Goal: Entertainment & Leisure: Consume media (video, audio)

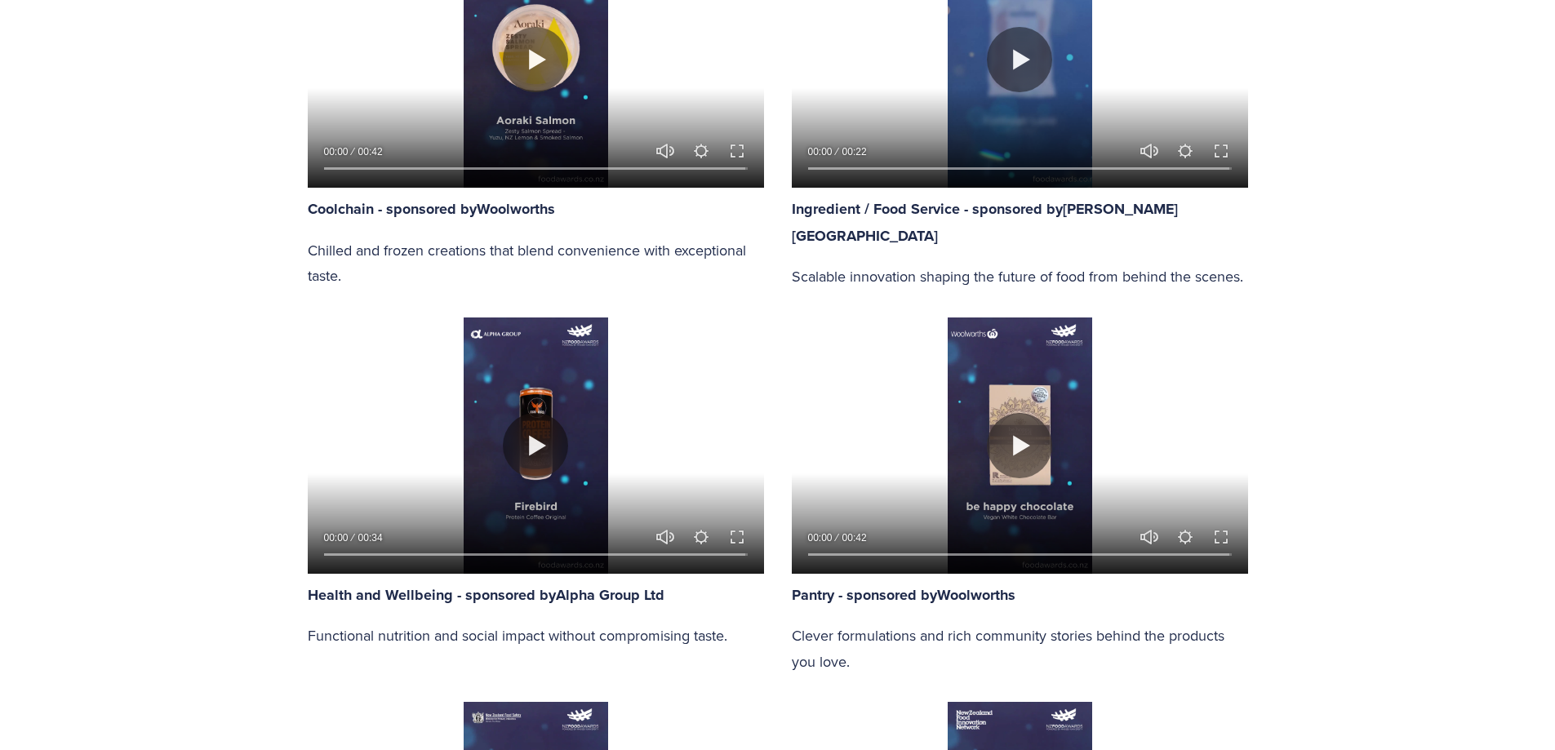
scroll to position [1551, 0]
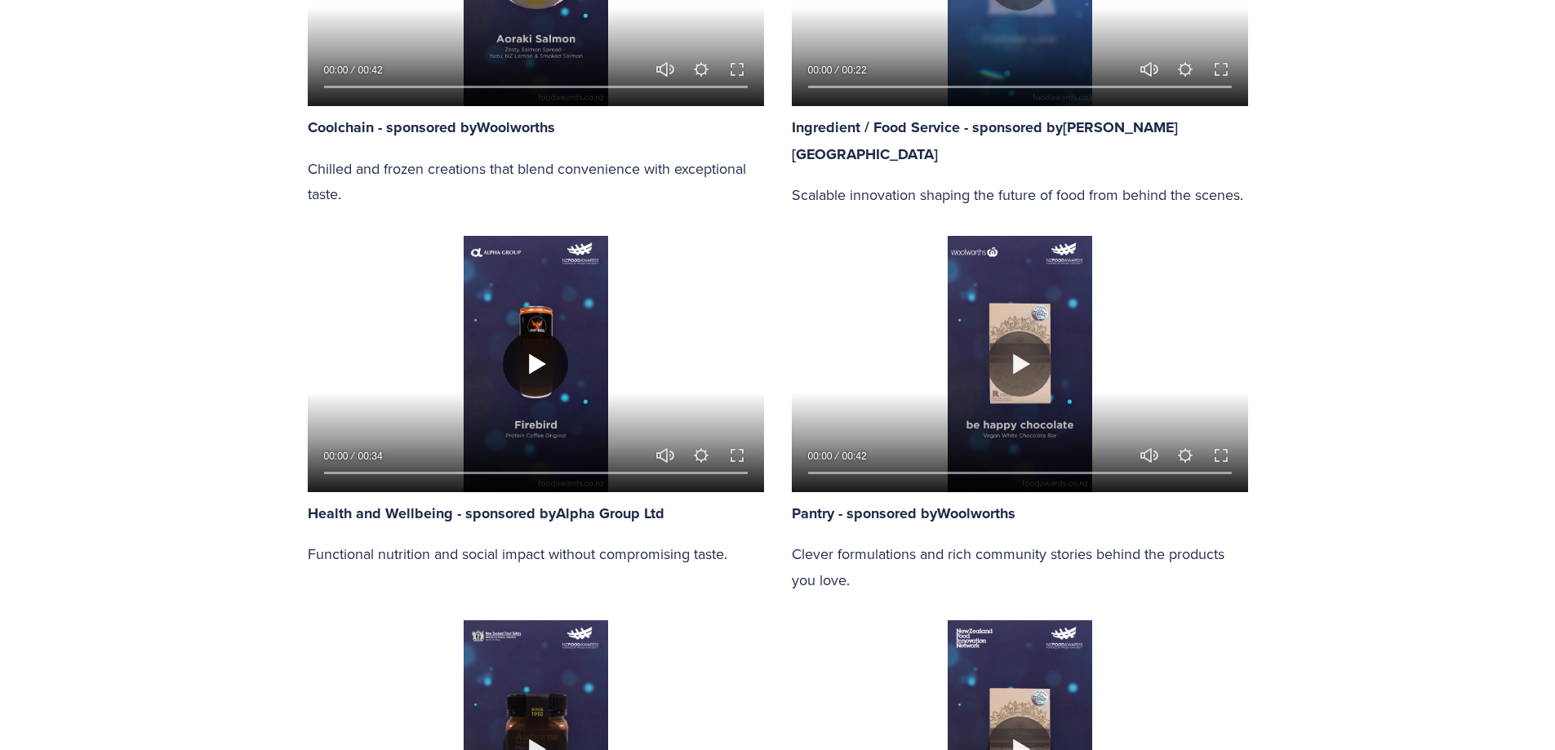
click at [533, 361] on button "Play" at bounding box center [535, 363] width 65 height 65
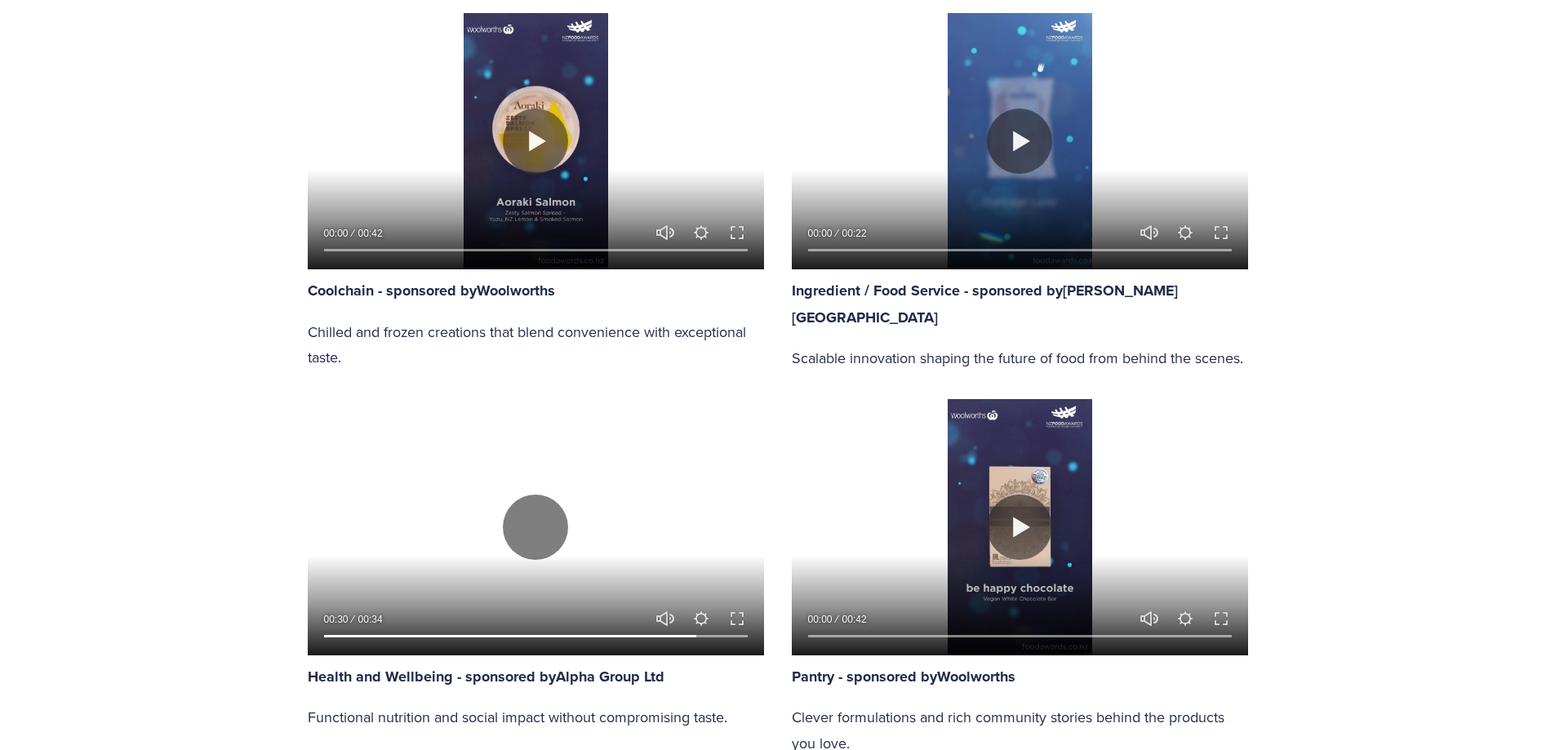
scroll to position [1306, 0]
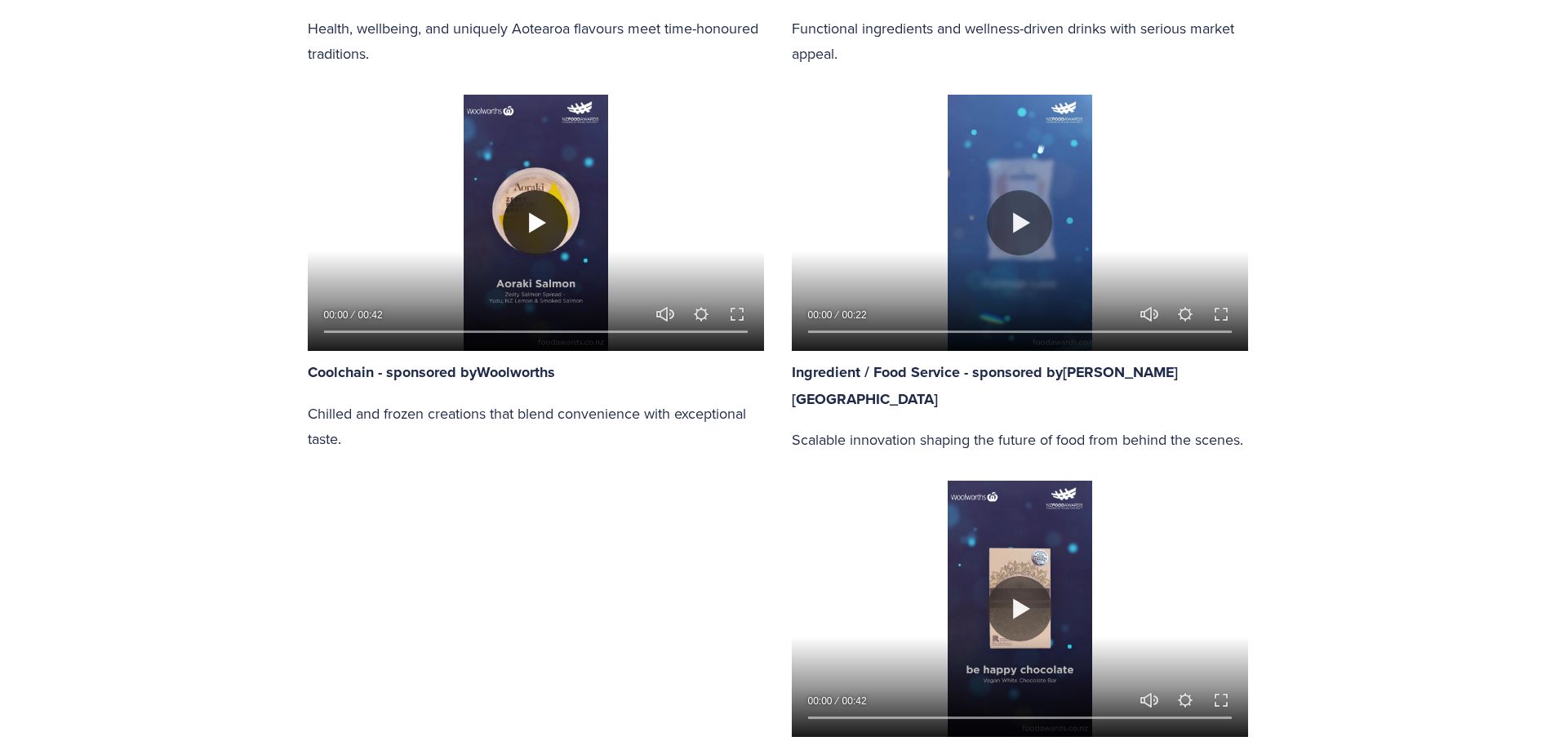
click at [522, 216] on button "Play" at bounding box center [535, 222] width 65 height 65
type input "96.2"
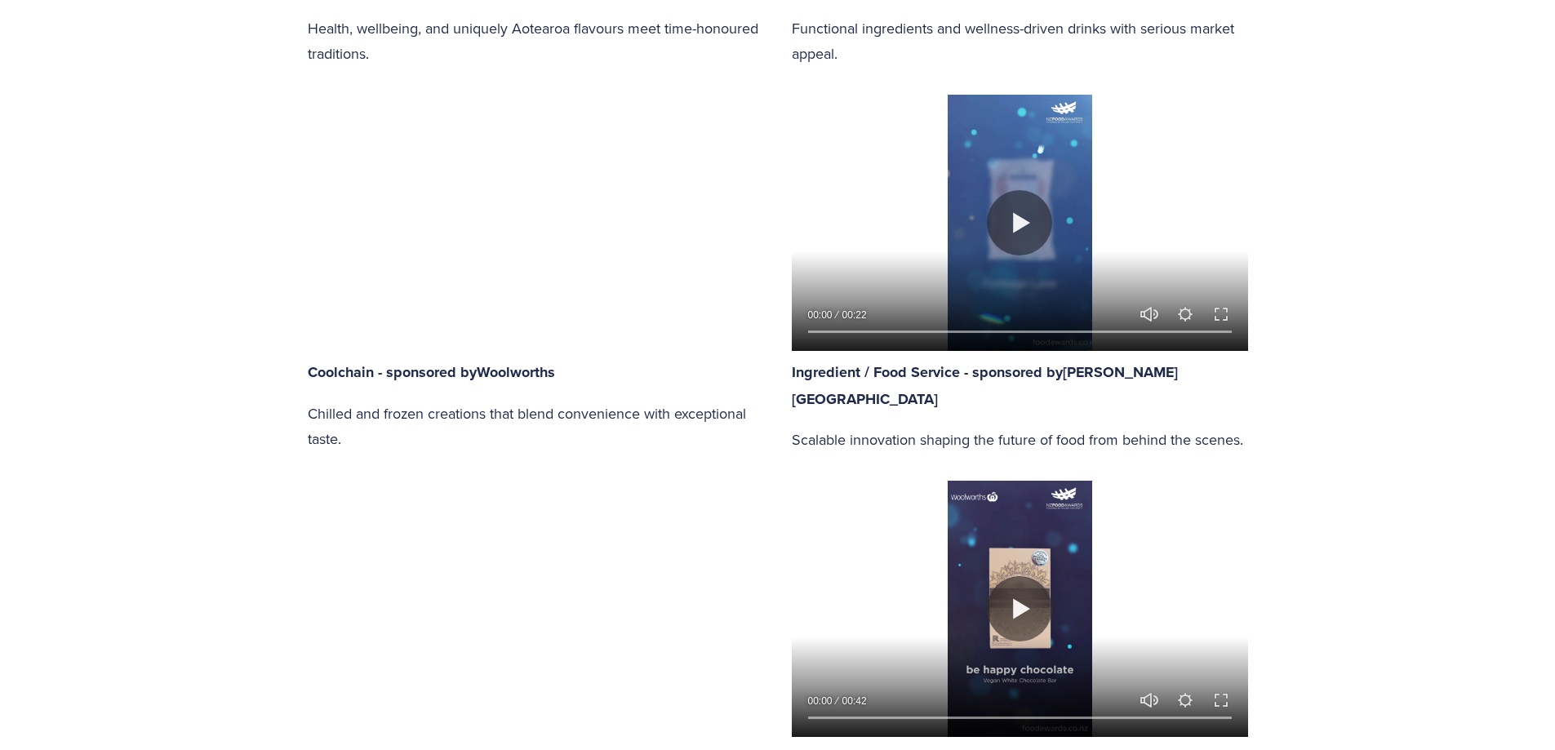
type input "0.37"
type input "96.96"
type input "0.99"
type input "97.73"
type input "1.61"
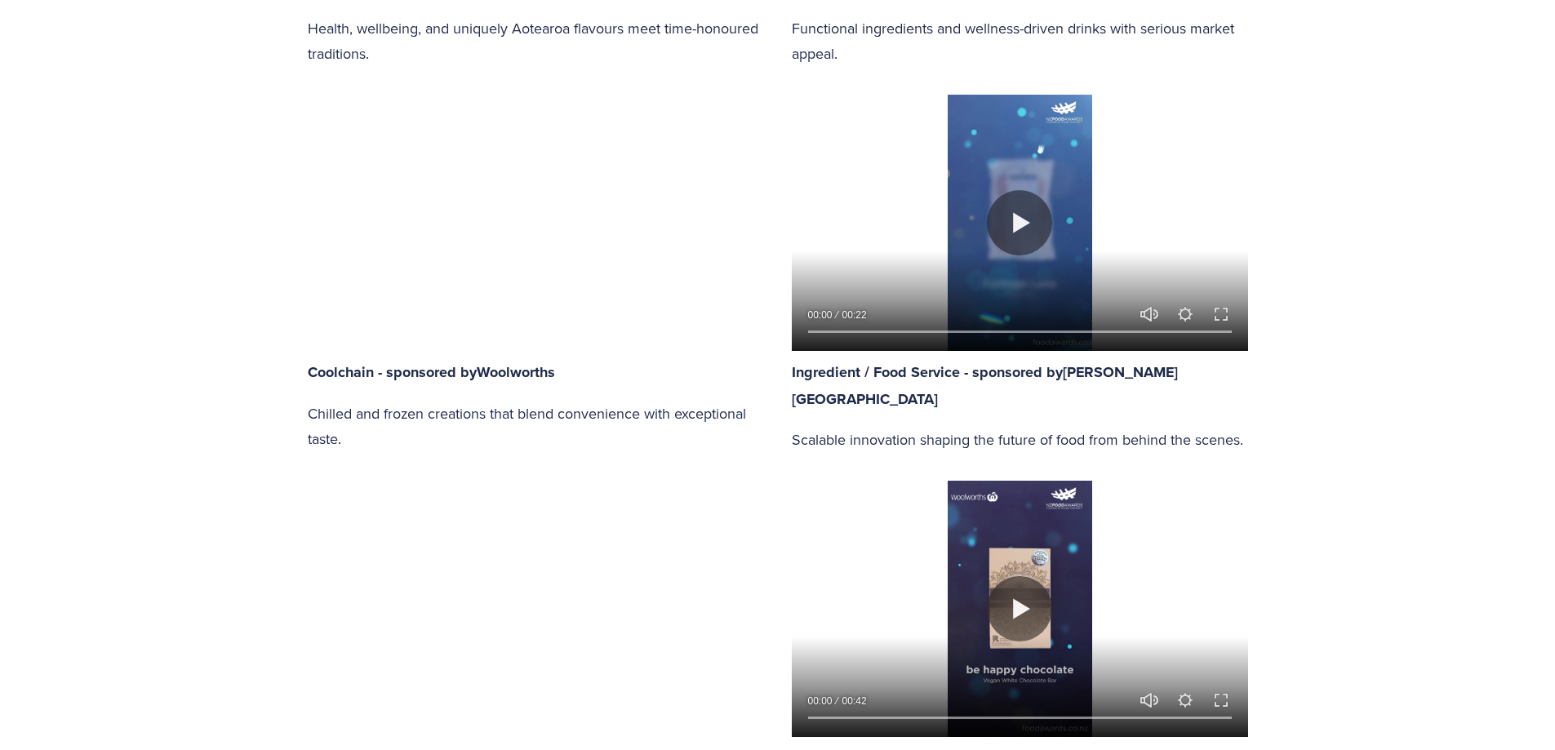
type input "98.5"
type input "2.22"
type input "99.26"
type input "2.84"
type input "100"
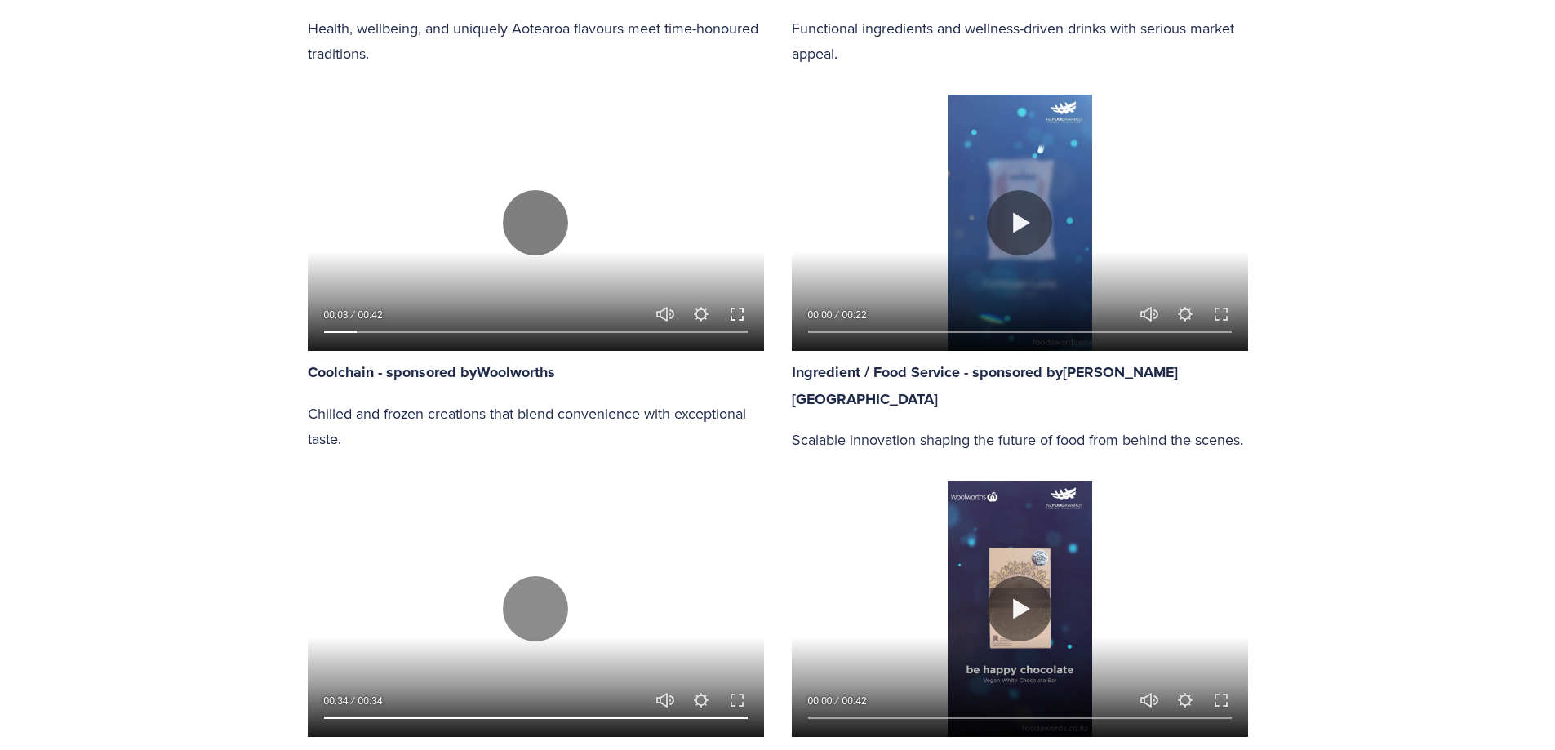
click at [735, 305] on button "Exit fullscreen Enter fullscreen" at bounding box center [737, 314] width 20 height 20
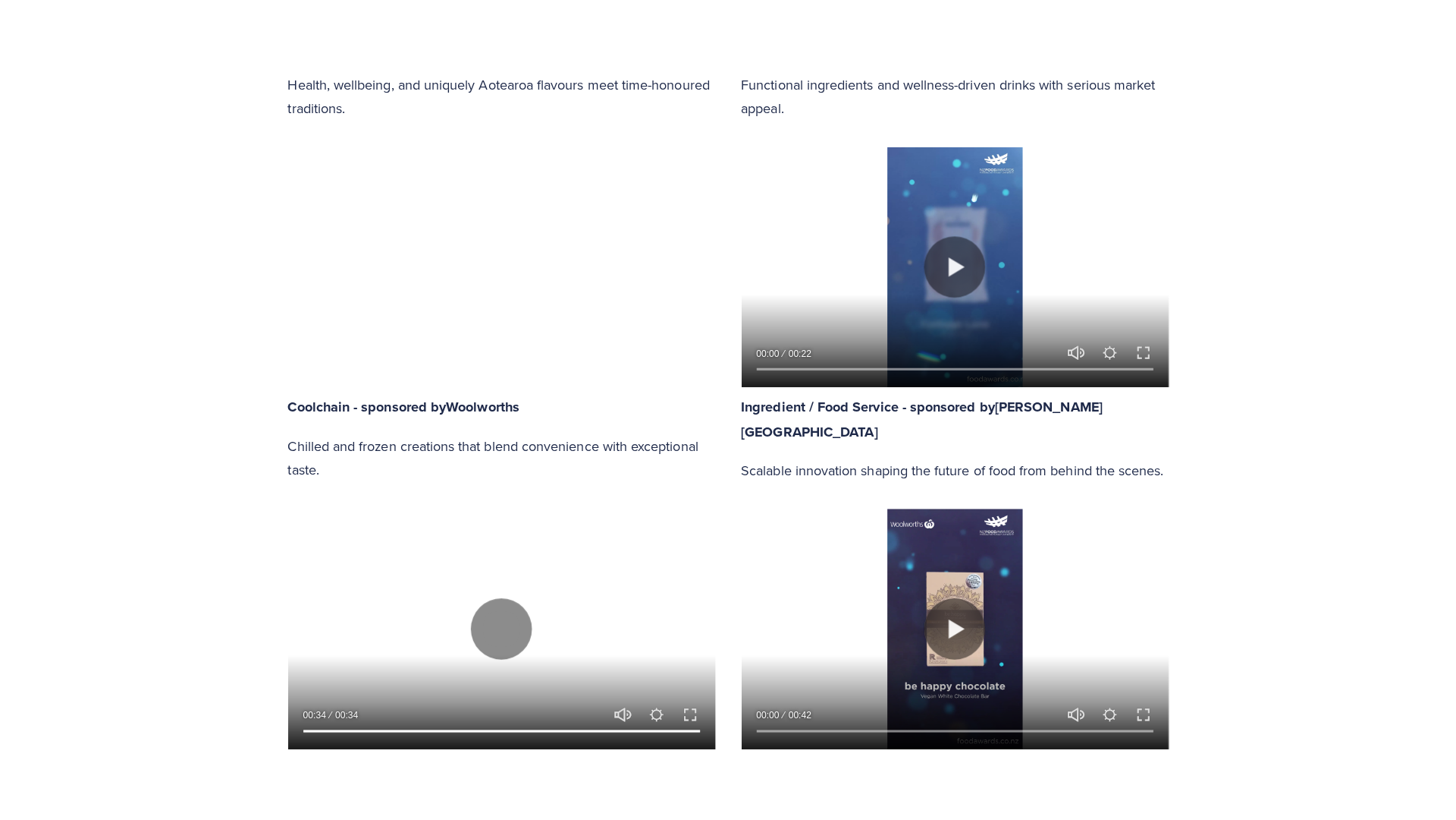
scroll to position [1306, 0]
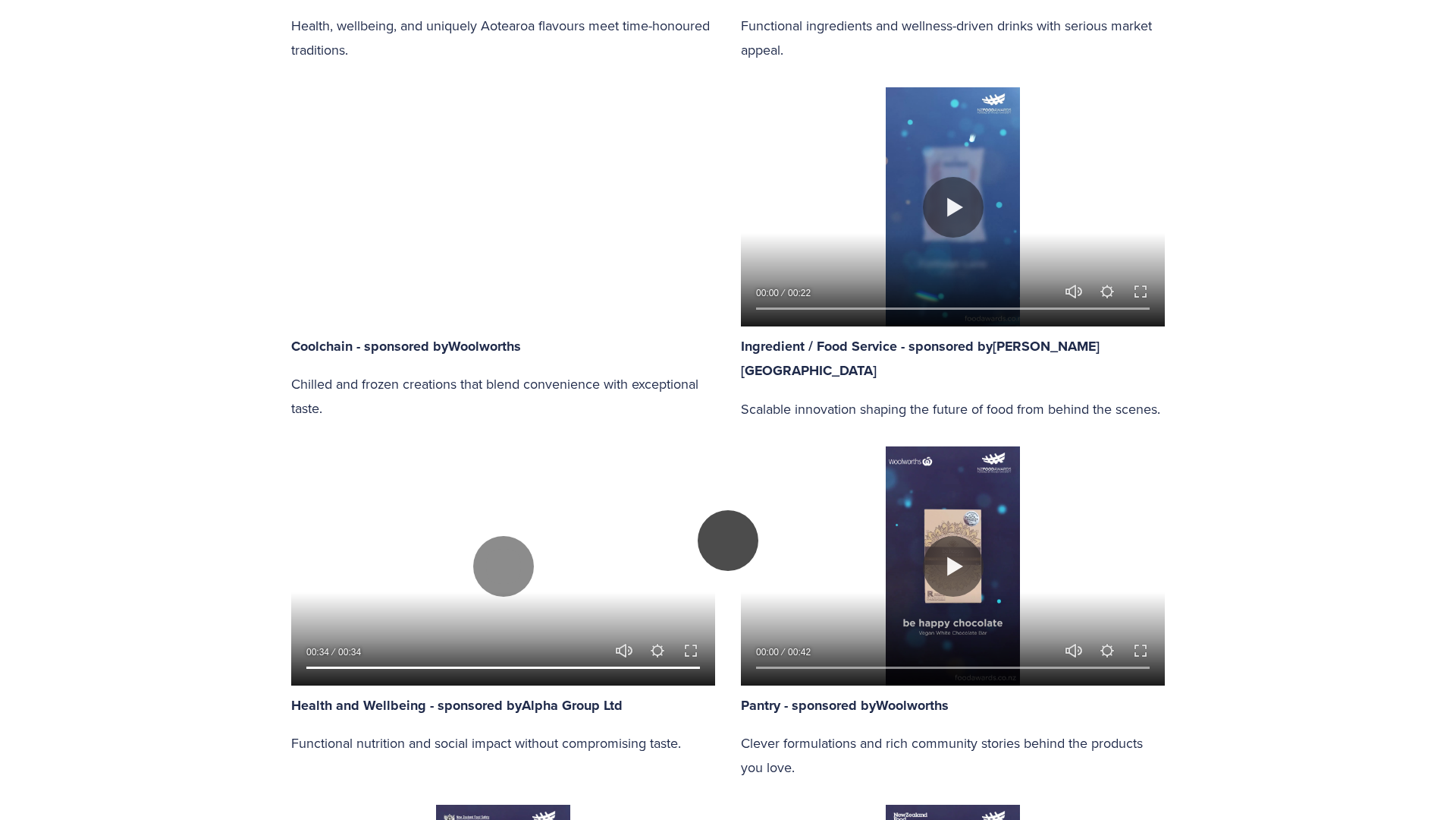
click at [748, 510] on button "Play" at bounding box center [728, 540] width 60 height 60
click at [1203, 382] on div at bounding box center [728, 539] width 1456 height 2463
click at [170, 225] on div at bounding box center [728, 539] width 1456 height 2463
click at [1233, 521] on div at bounding box center [728, 539] width 1456 height 2463
click at [1222, 257] on div at bounding box center [728, 539] width 1456 height 2463
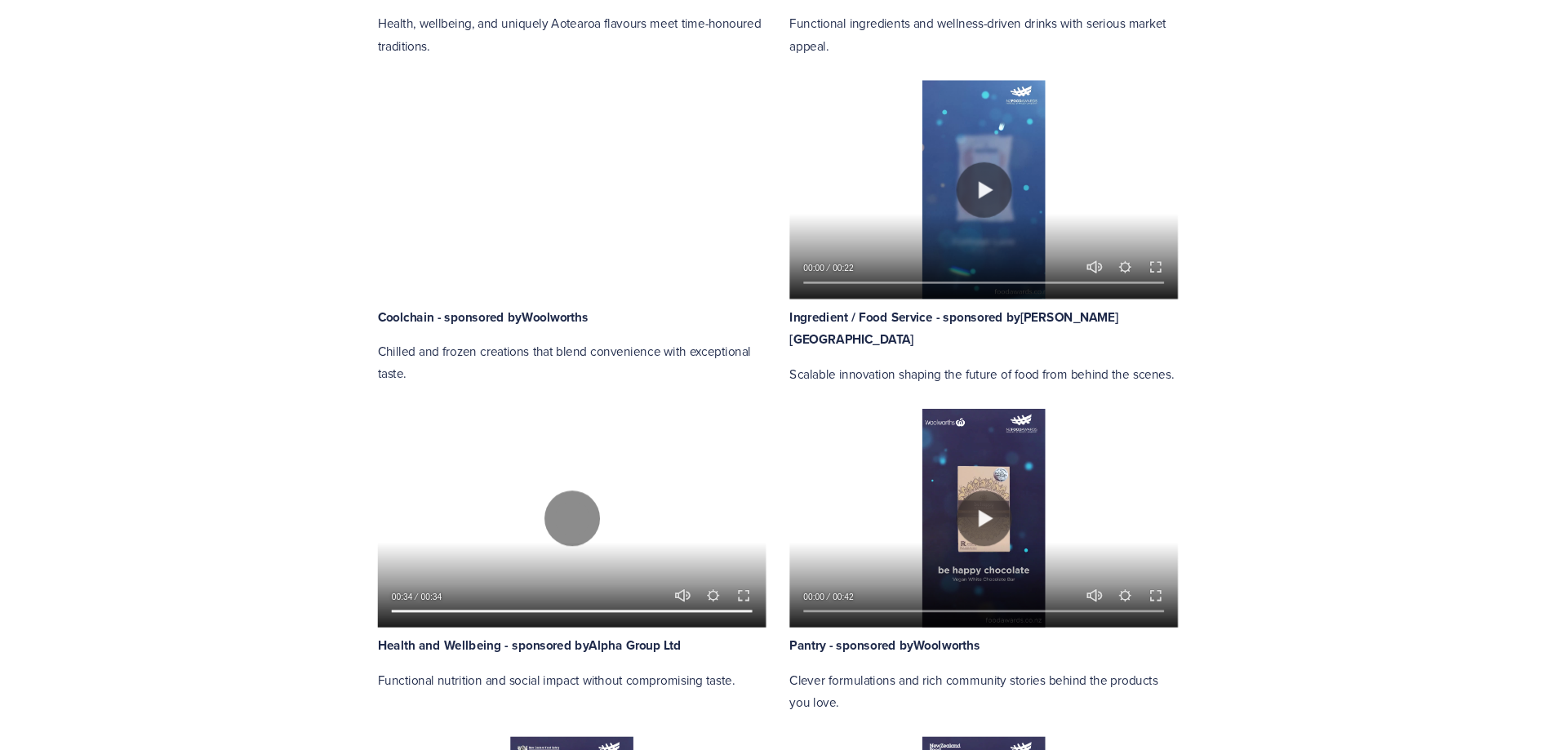
scroll to position [1306, 0]
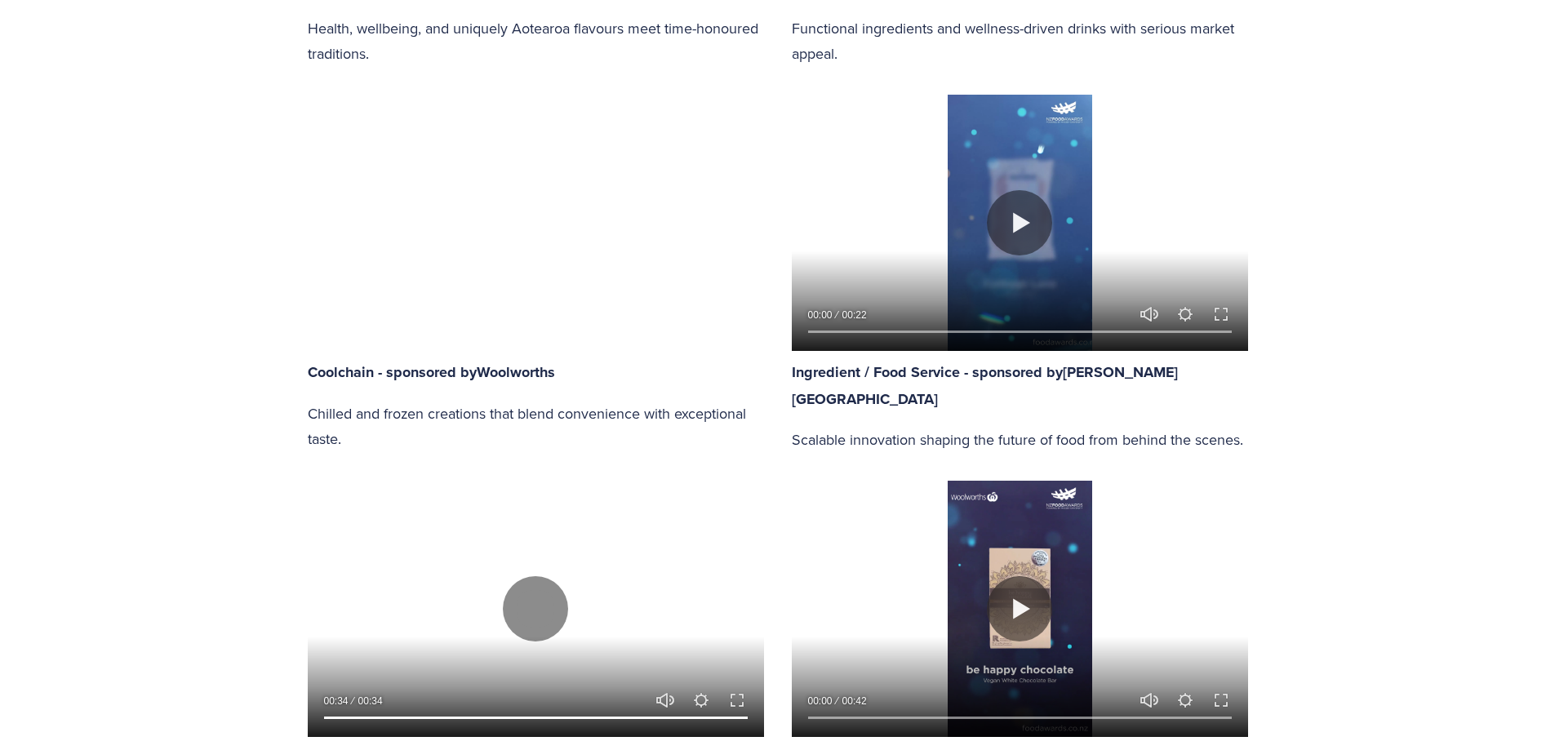
type input "100"
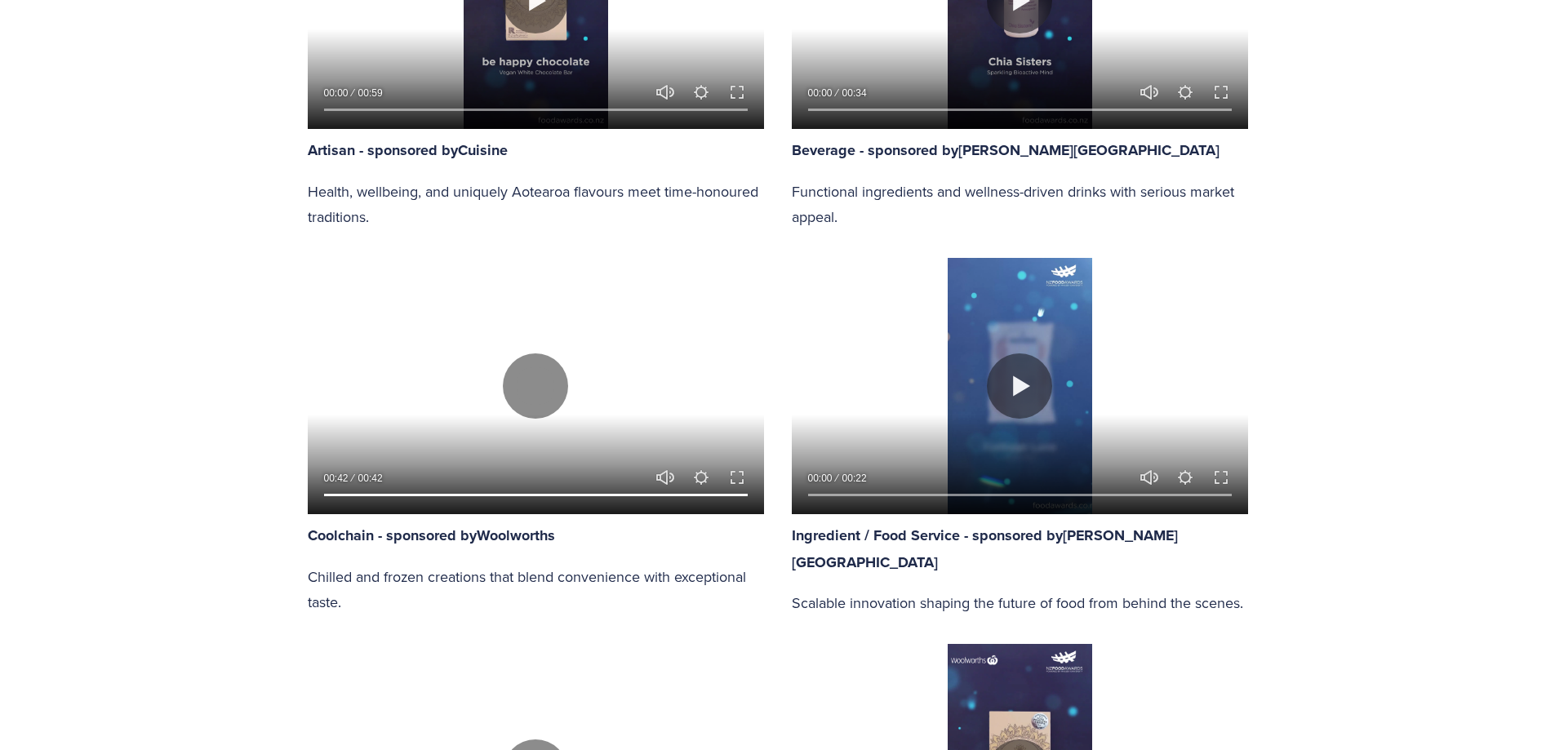
scroll to position [898, 0]
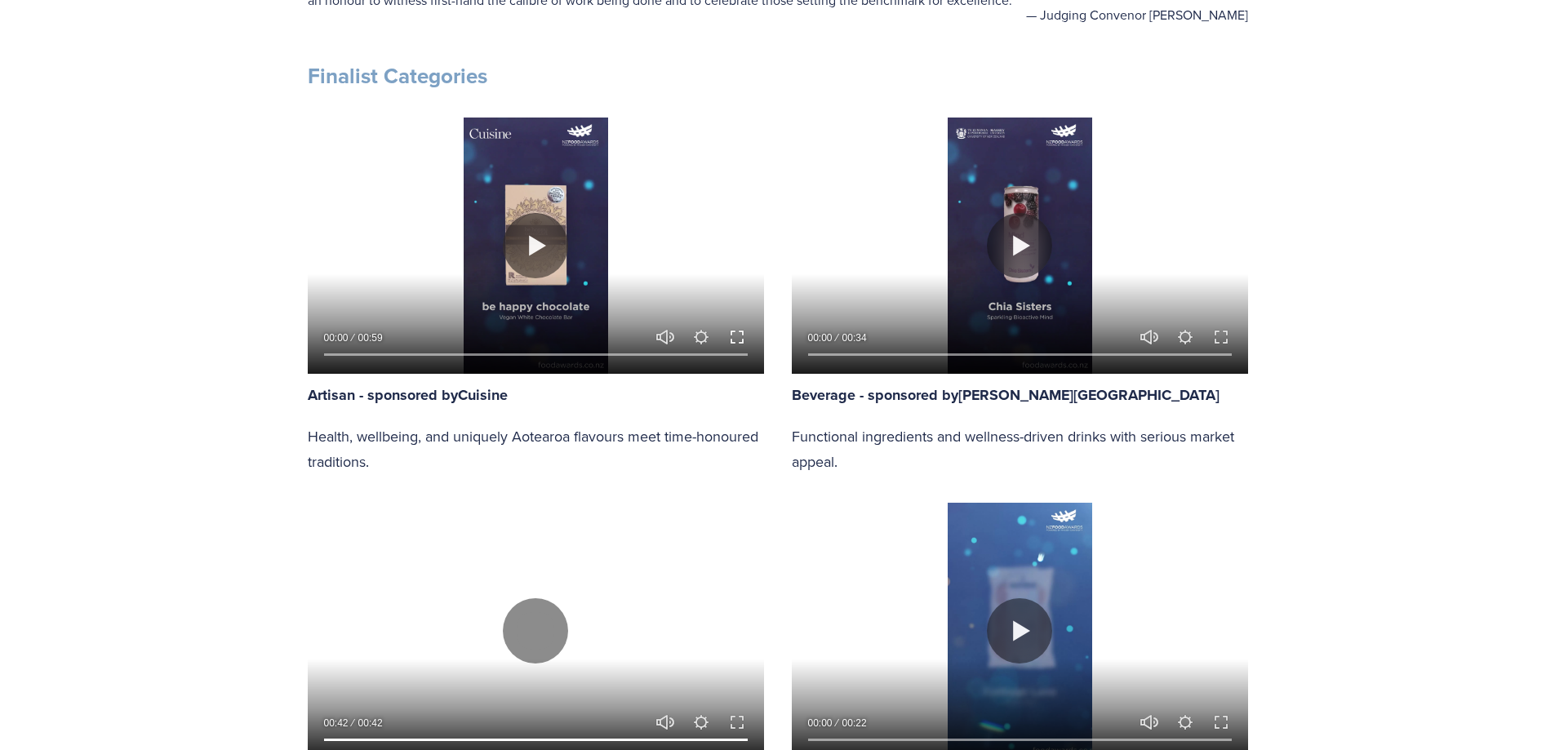
click at [737, 330] on button "Exit fullscreen Enter fullscreen" at bounding box center [737, 337] width 20 height 20
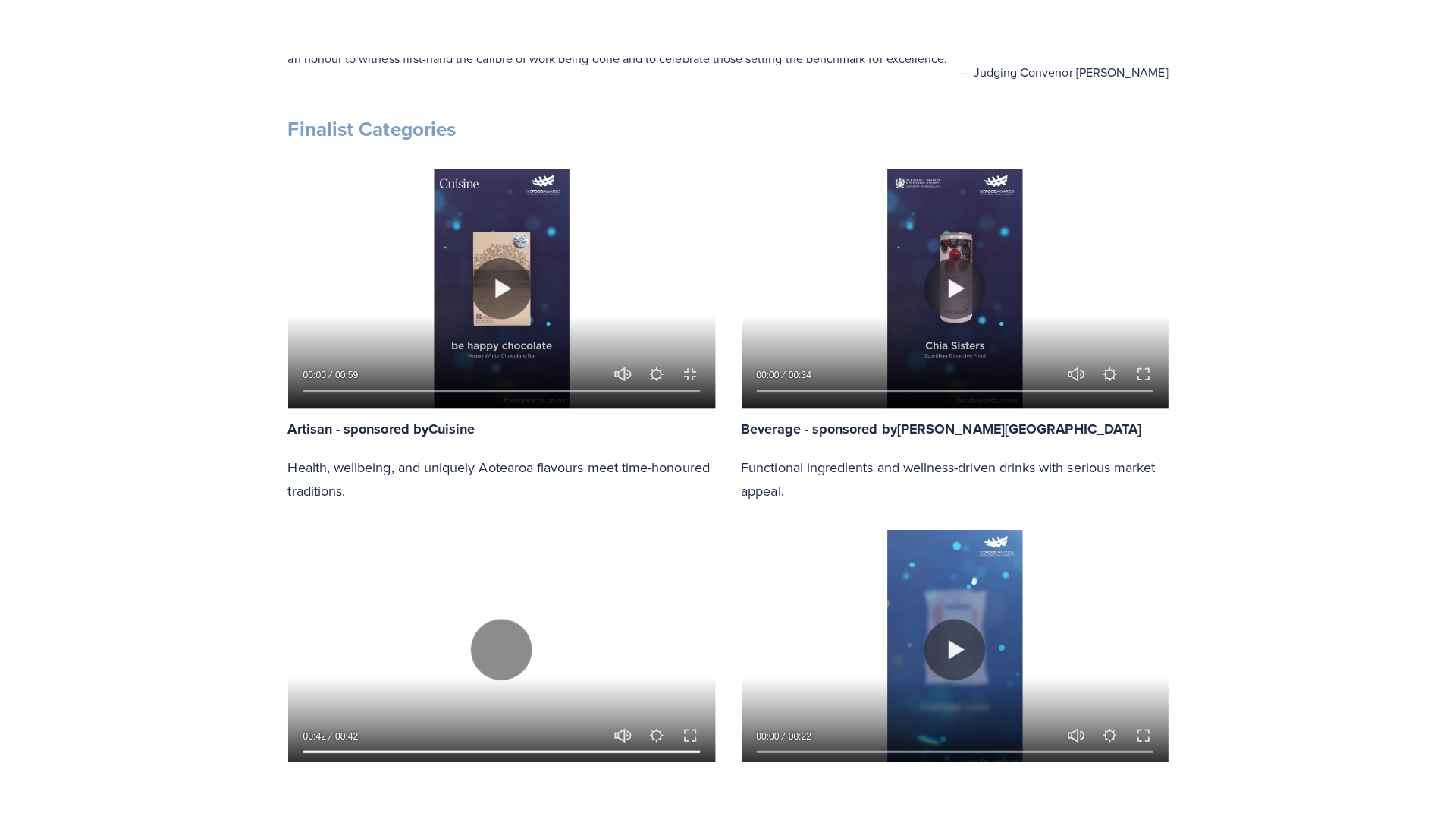
scroll to position [927, 0]
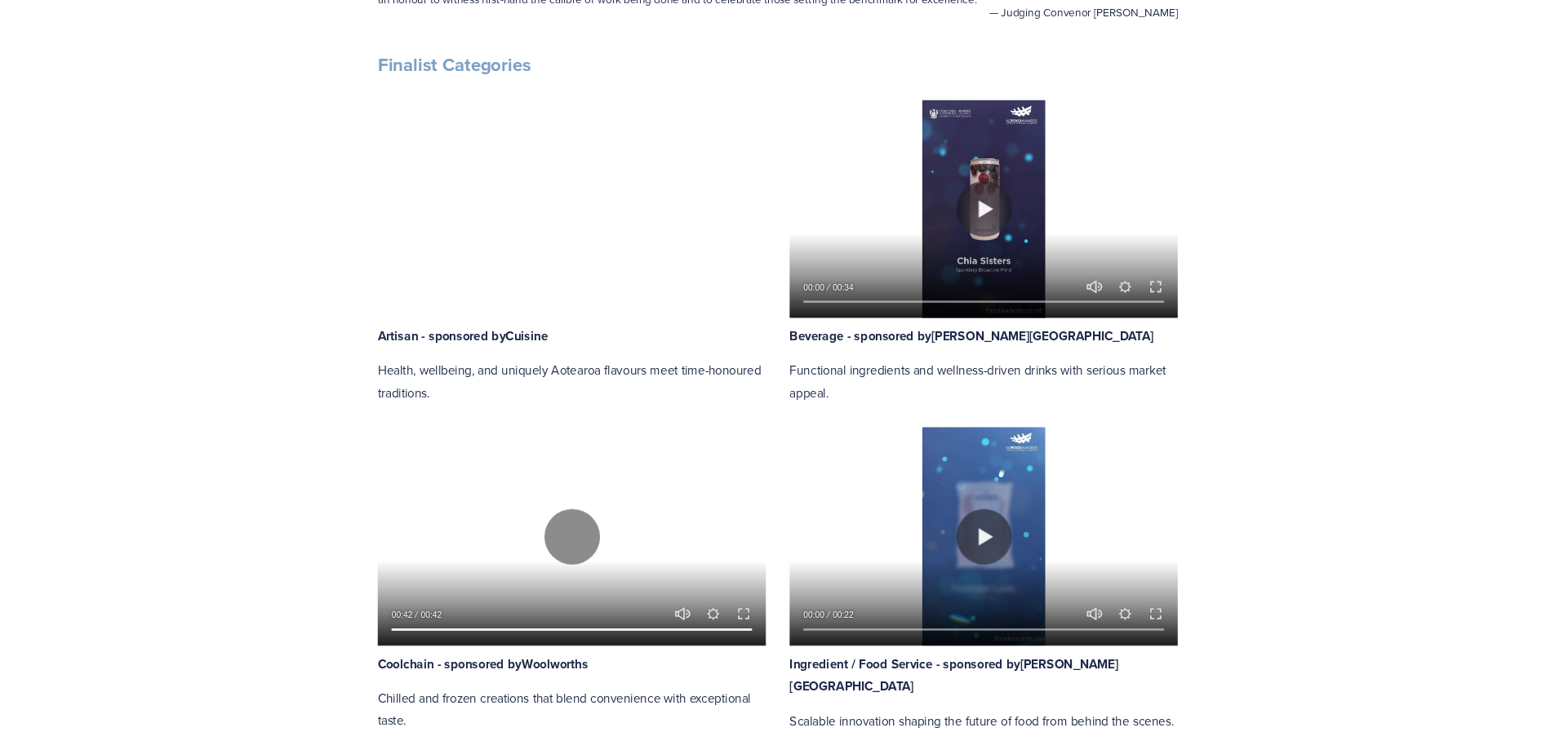
scroll to position [898, 0]
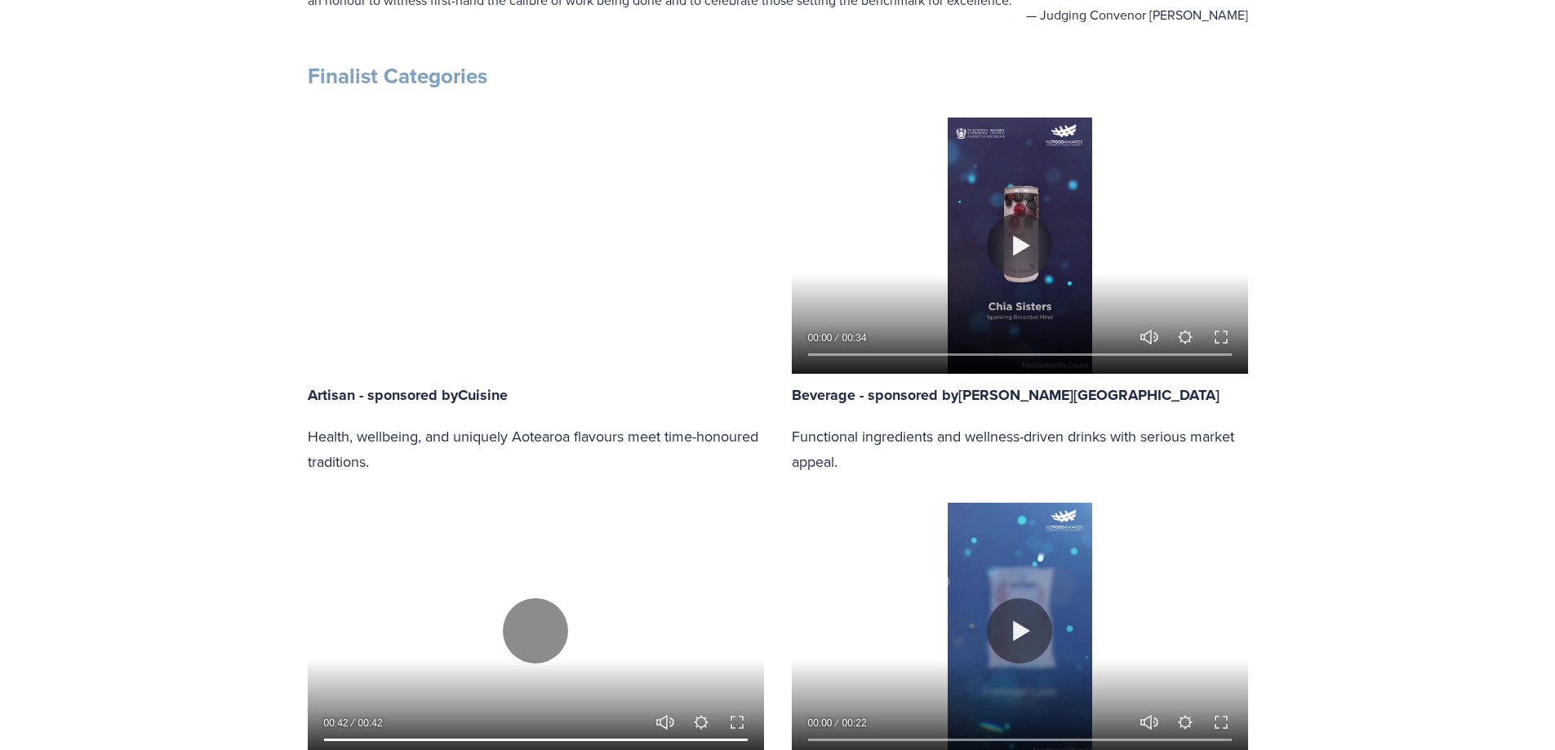
type input "100"
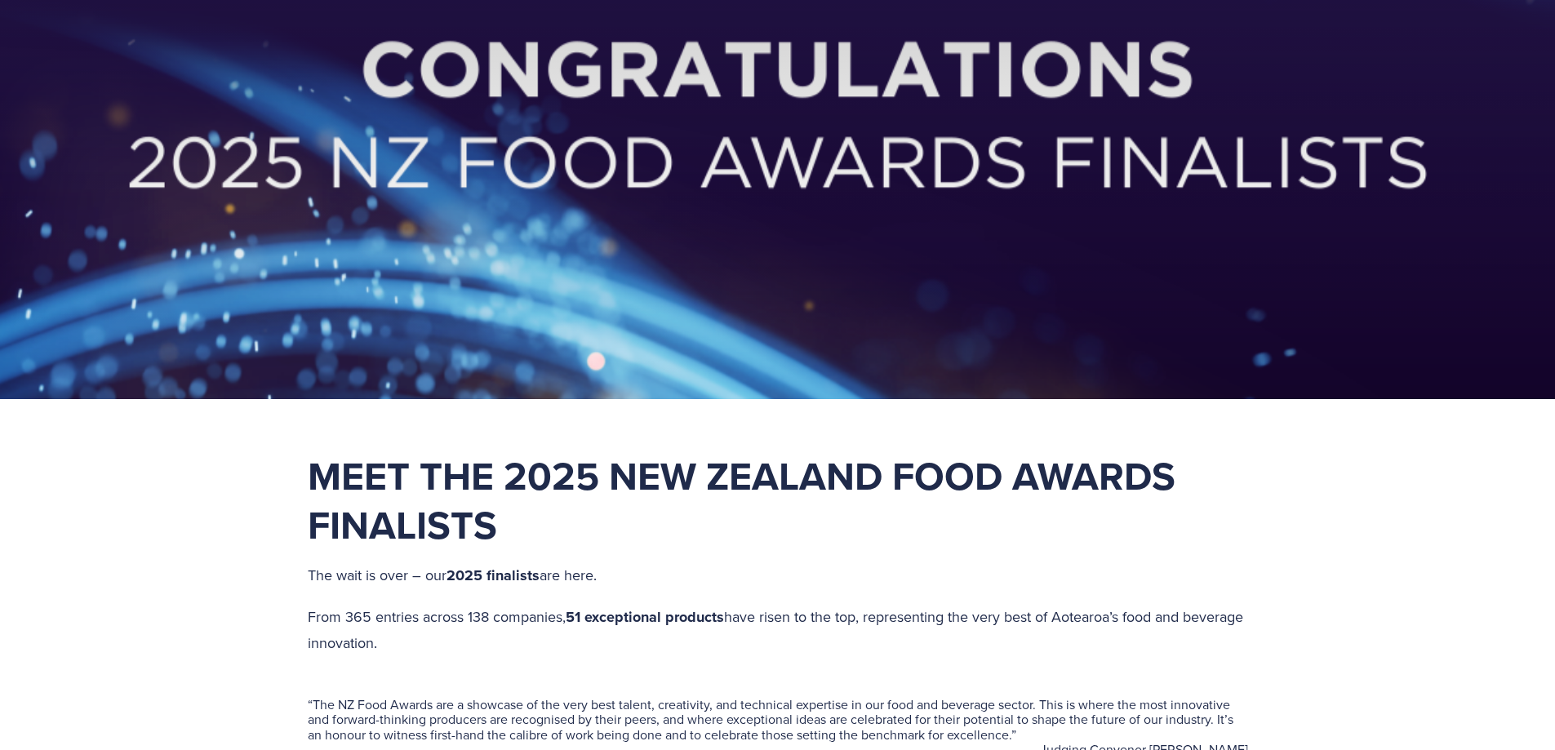
scroll to position [0, 0]
